Goal: Navigation & Orientation: Go to known website

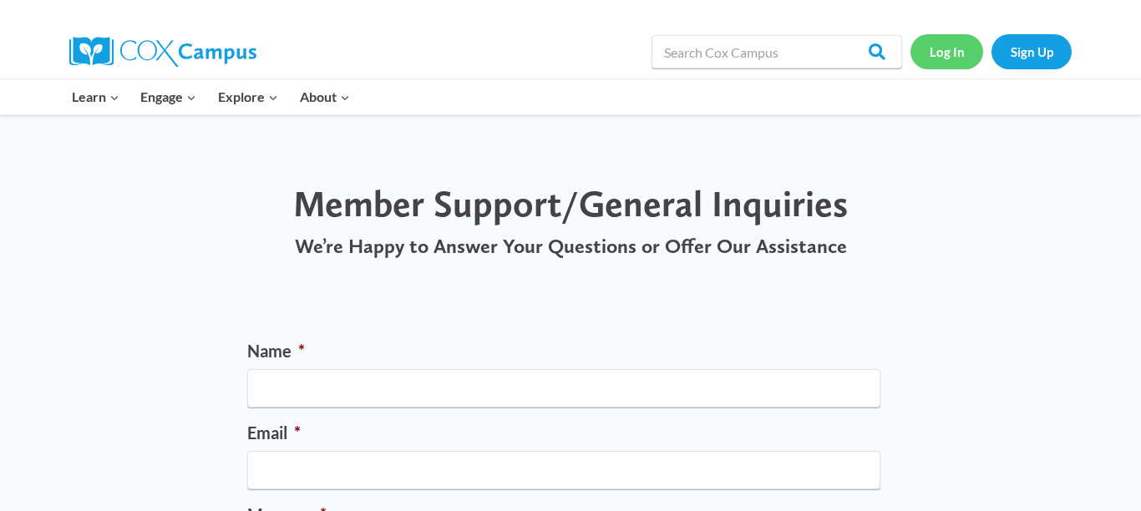
click at [936, 60] on link "Log In" at bounding box center [947, 51] width 73 height 34
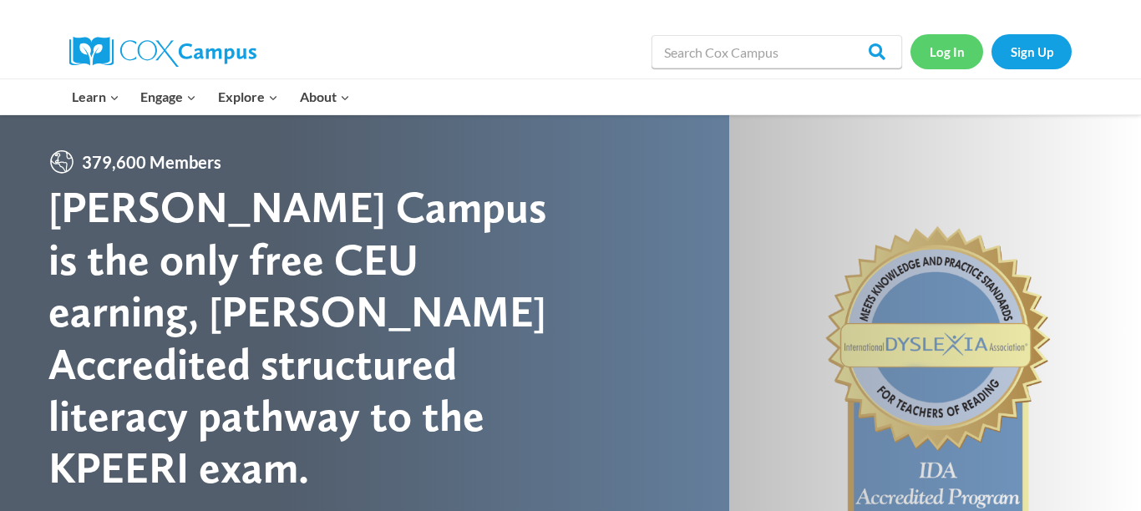
click at [931, 68] on link "Log In" at bounding box center [947, 51] width 73 height 34
